Goal: Check status: Check status

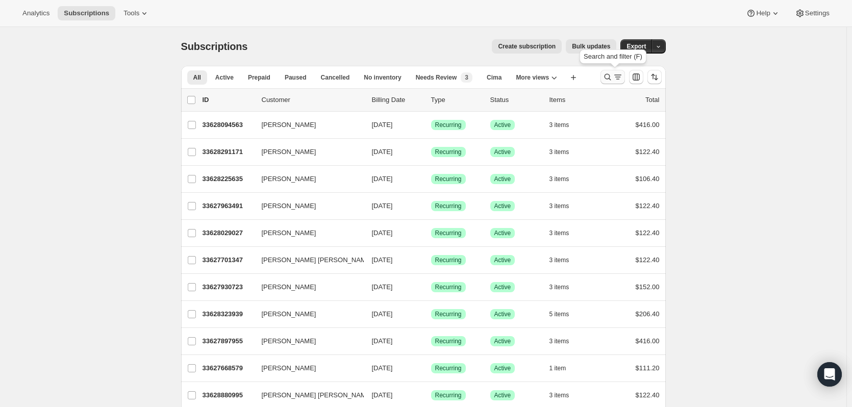
click at [604, 78] on icon "Search and filter results" at bounding box center [607, 77] width 10 height 10
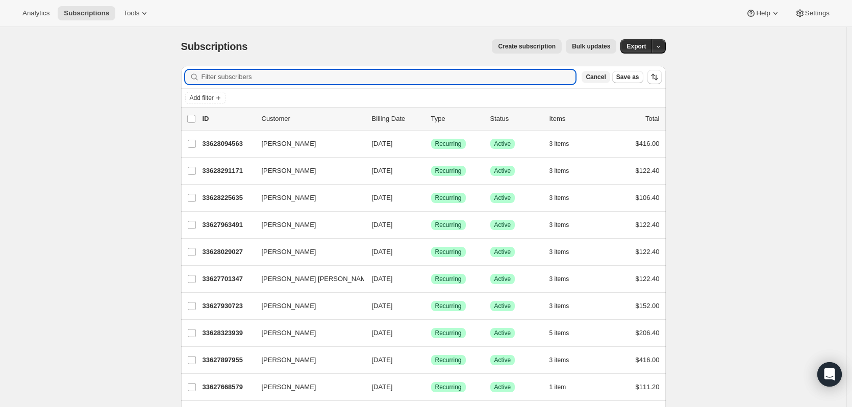
paste input "[PERSON_NAME]"
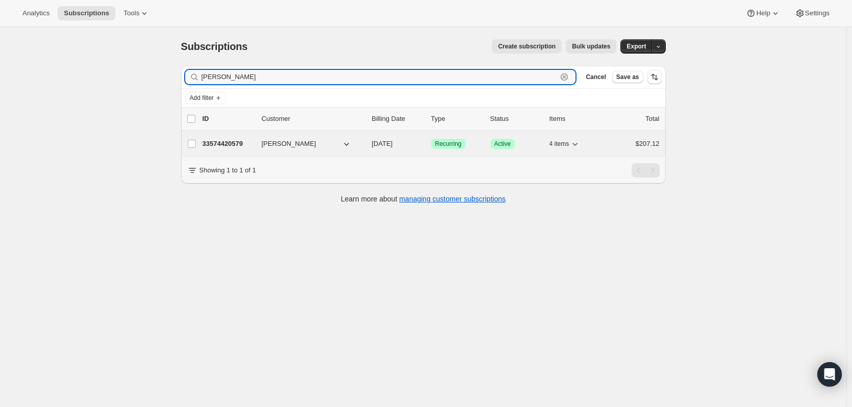
type input "[PERSON_NAME]"
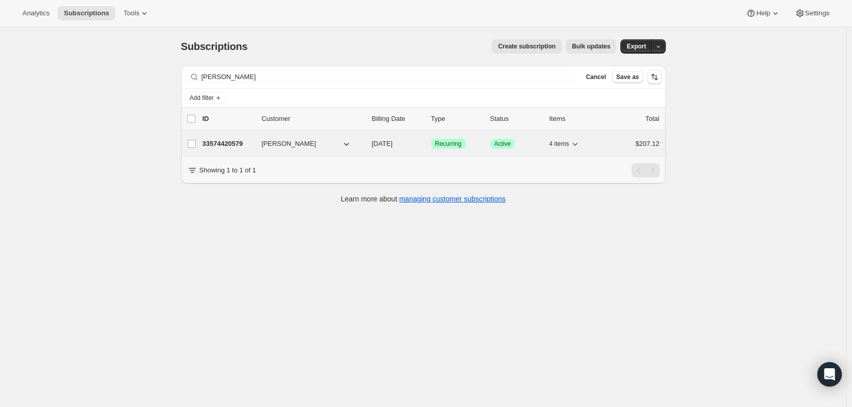
click at [221, 140] on p "33574420579" at bounding box center [227, 144] width 51 height 10
